Goal: Register for event/course

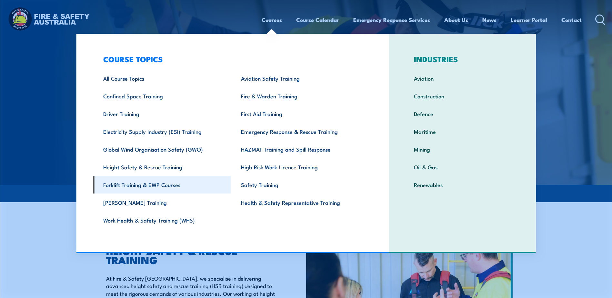
click at [151, 185] on link "Forklift Training & EWP Courses" at bounding box center [162, 185] width 138 height 18
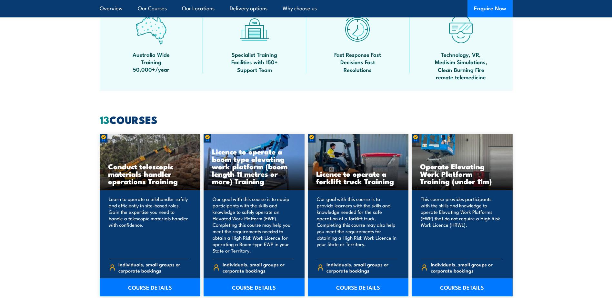
scroll to position [484, 0]
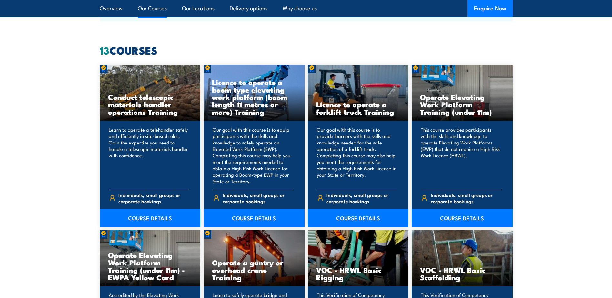
click at [451, 104] on h3 "Operate Elevating Work Platform Training (under 11m)" at bounding box center [462, 104] width 84 height 22
click at [439, 213] on link "COURSE DETAILS" at bounding box center [461, 218] width 101 height 18
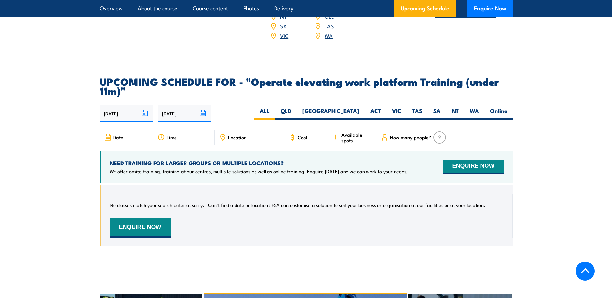
scroll to position [917, 0]
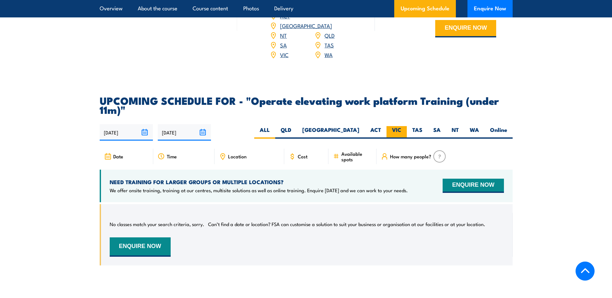
click at [400, 126] on label "VIC" at bounding box center [396, 132] width 20 height 13
click at [401, 126] on input "VIC" at bounding box center [403, 128] width 4 height 4
radio input "true"
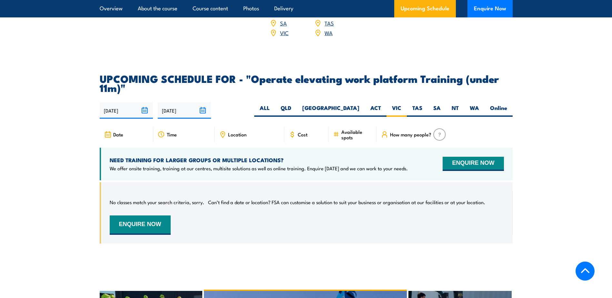
scroll to position [938, 0]
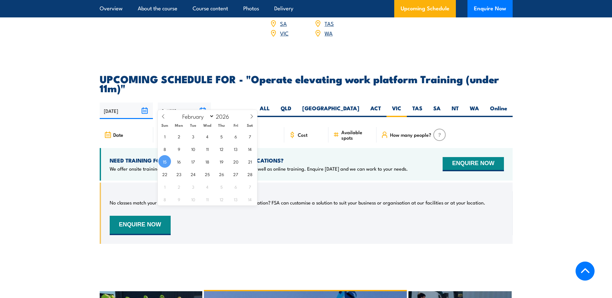
click at [183, 103] on input "15/02/2026" at bounding box center [184, 111] width 53 height 16
click at [251, 117] on icon at bounding box center [251, 116] width 5 height 5
select select "4"
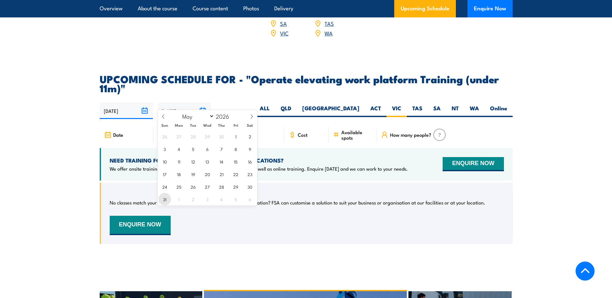
click at [166, 194] on span "31" at bounding box center [164, 199] width 13 height 13
type input "[DATE]"
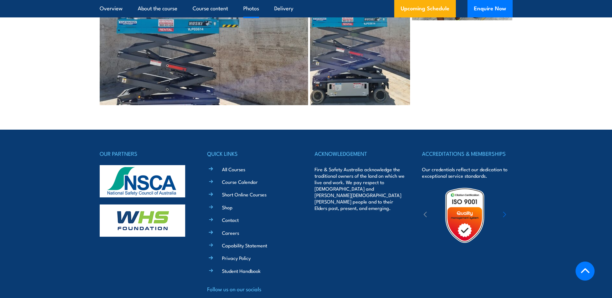
scroll to position [1577, 0]
